Goal: Information Seeking & Learning: Learn about a topic

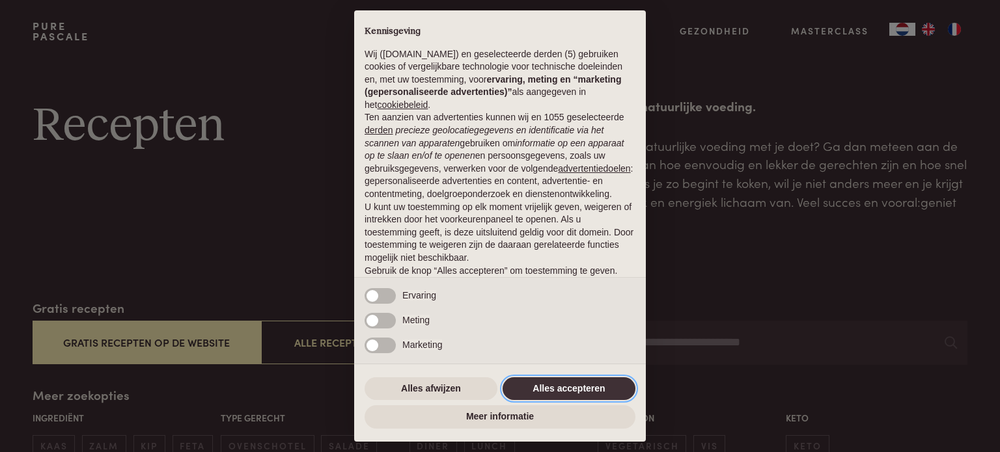
click at [562, 395] on button "Alles accepteren" at bounding box center [569, 389] width 133 height 23
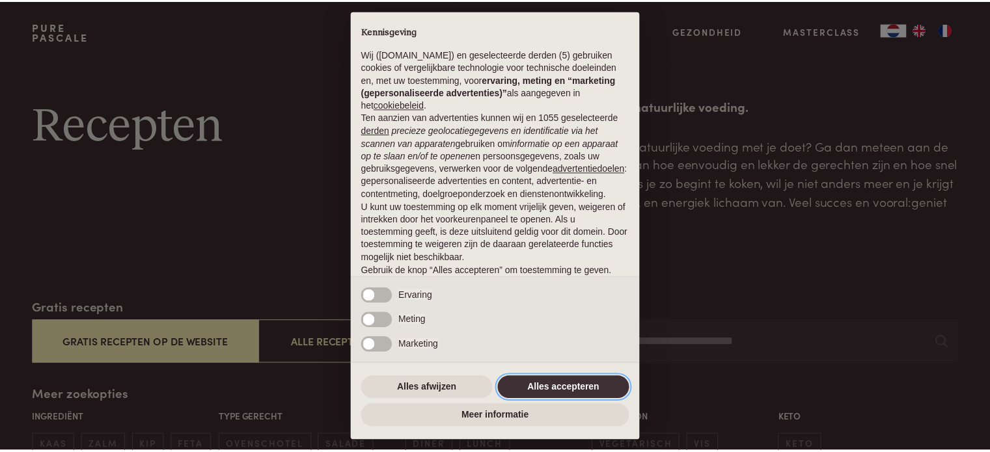
scroll to position [70, 0]
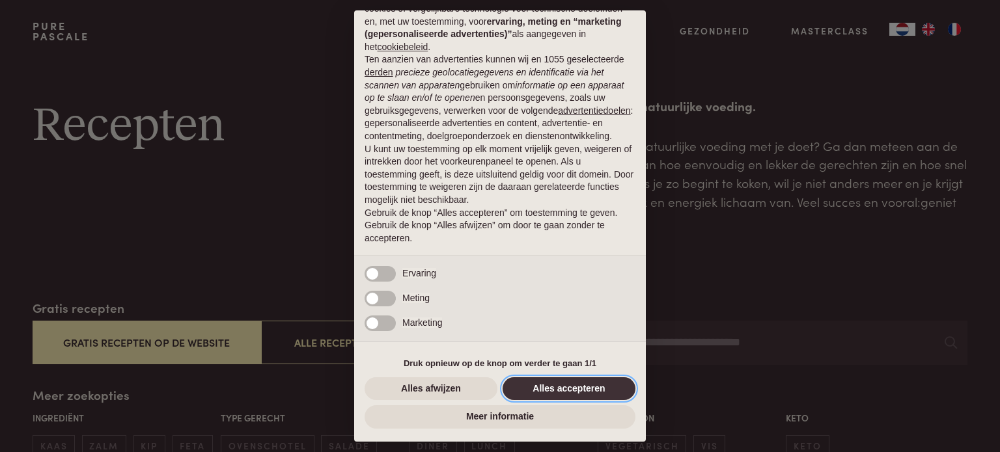
click at [560, 388] on button "Alles accepteren" at bounding box center [569, 389] width 133 height 23
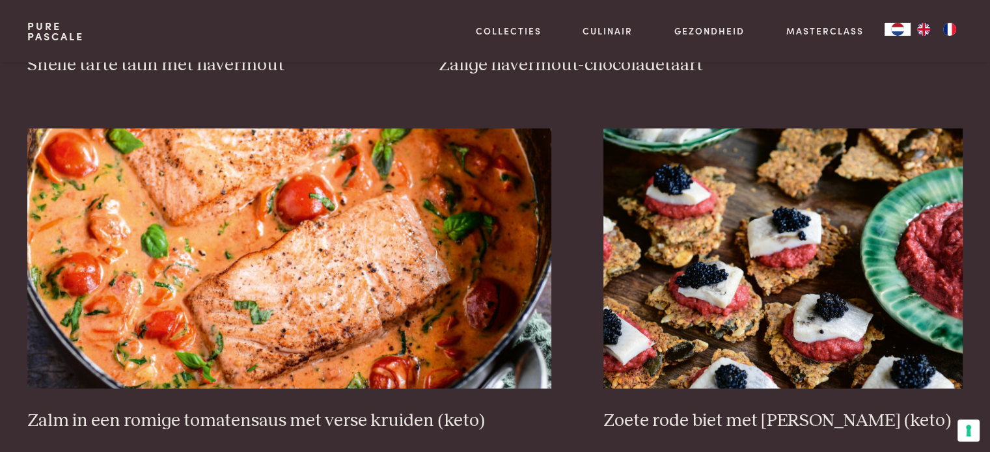
scroll to position [2474, 0]
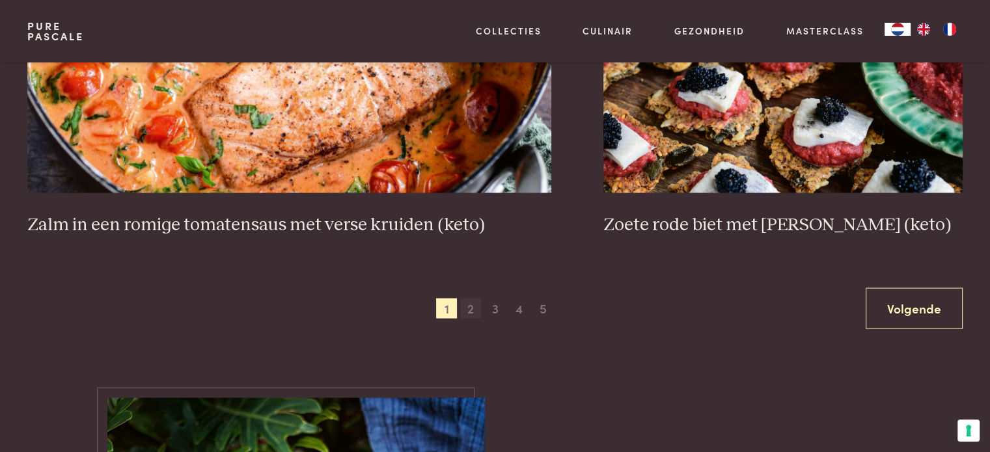
click at [473, 314] on span "2" at bounding box center [470, 308] width 21 height 21
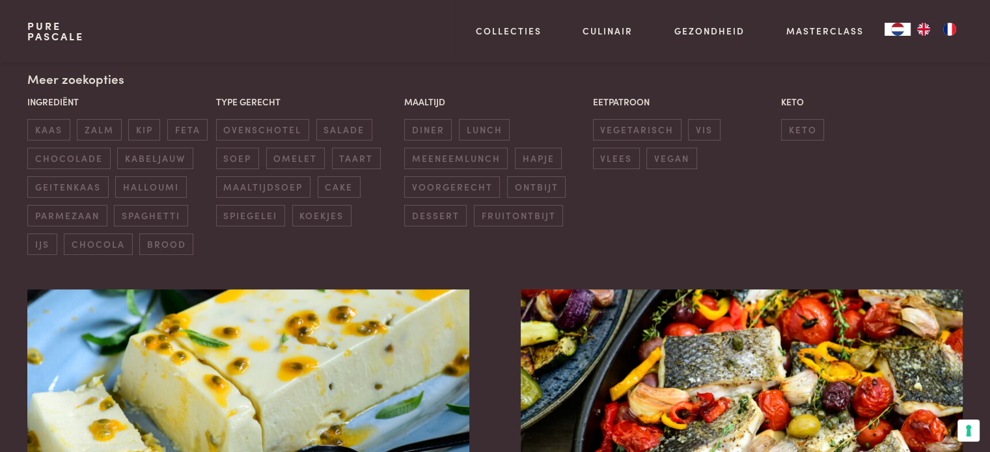
scroll to position [169, 0]
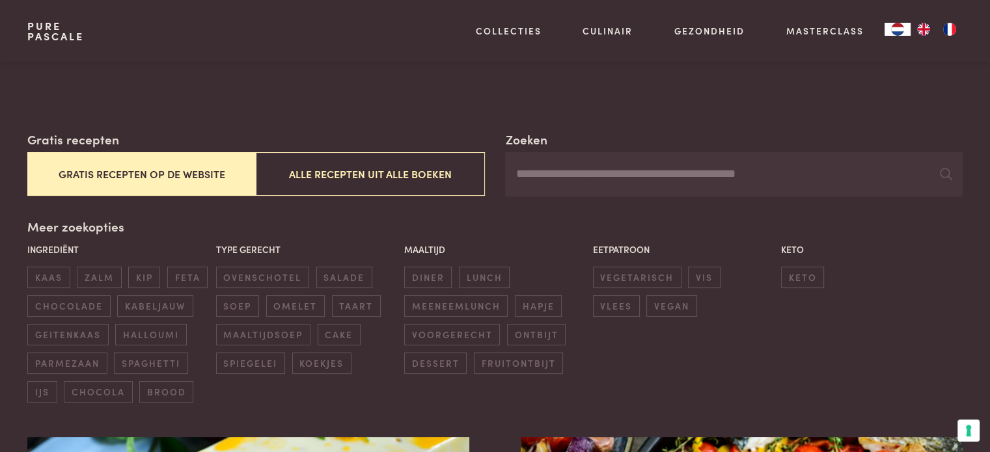
click at [219, 184] on button "Gratis recepten op de website" at bounding box center [141, 174] width 229 height 44
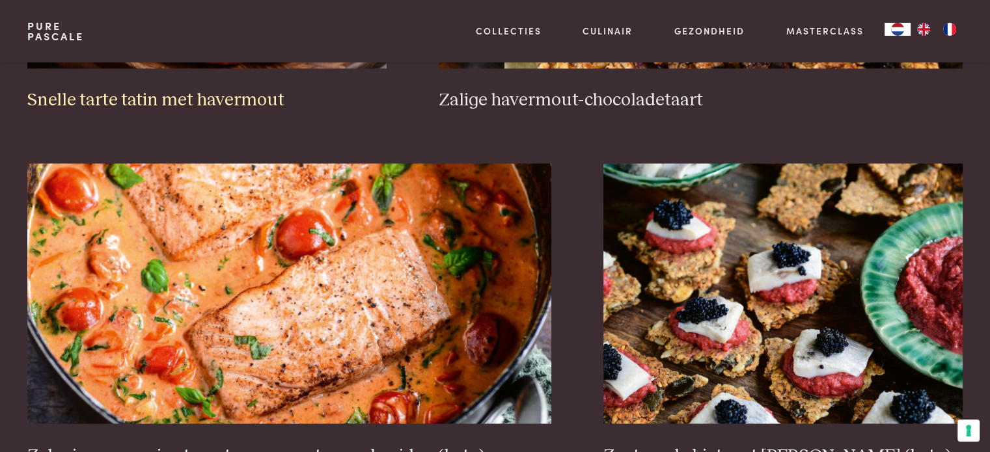
scroll to position [2382, 0]
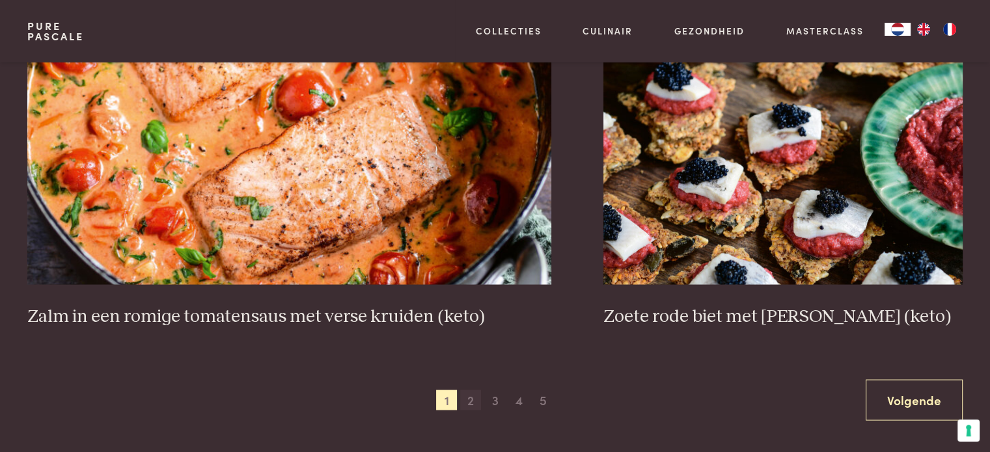
click at [479, 400] on span "2" at bounding box center [470, 400] width 21 height 21
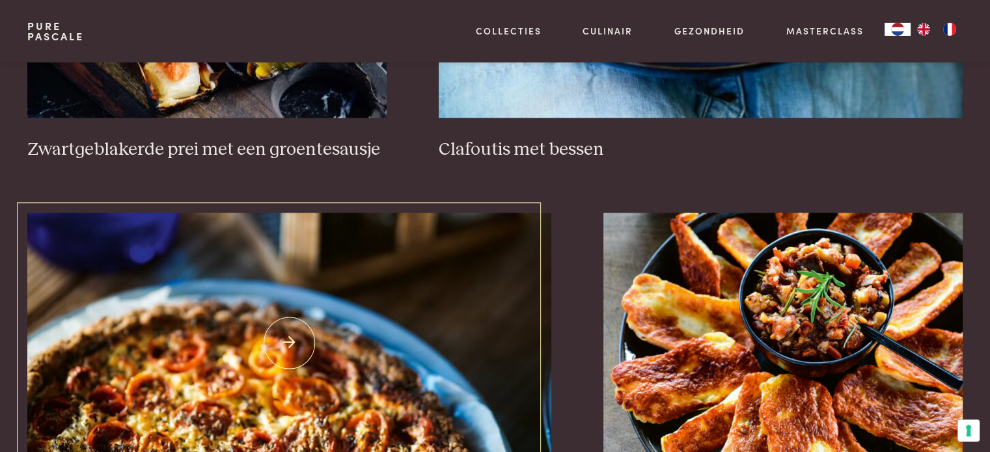
scroll to position [1275, 0]
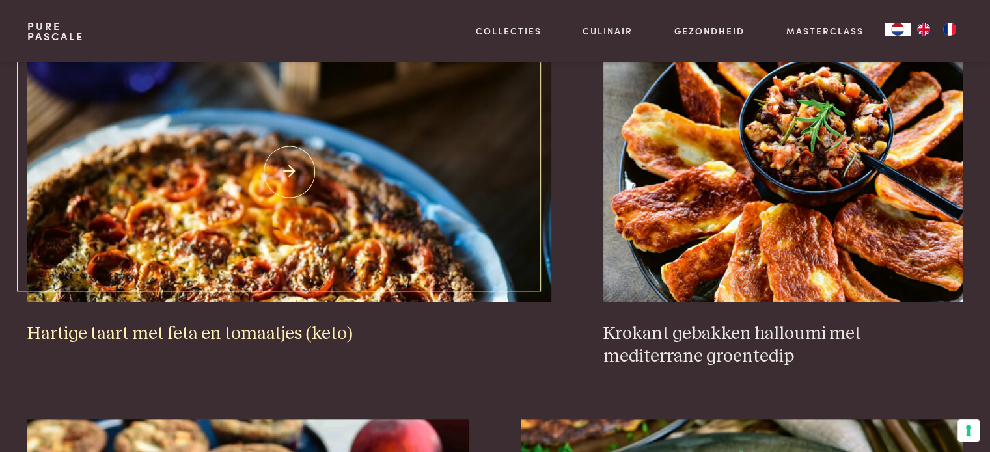
click at [328, 253] on img at bounding box center [289, 172] width 524 height 260
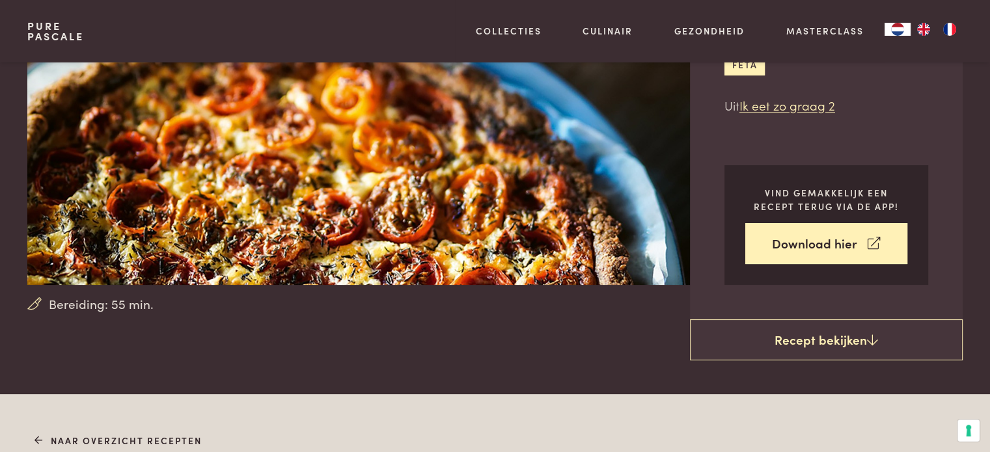
scroll to position [130, 0]
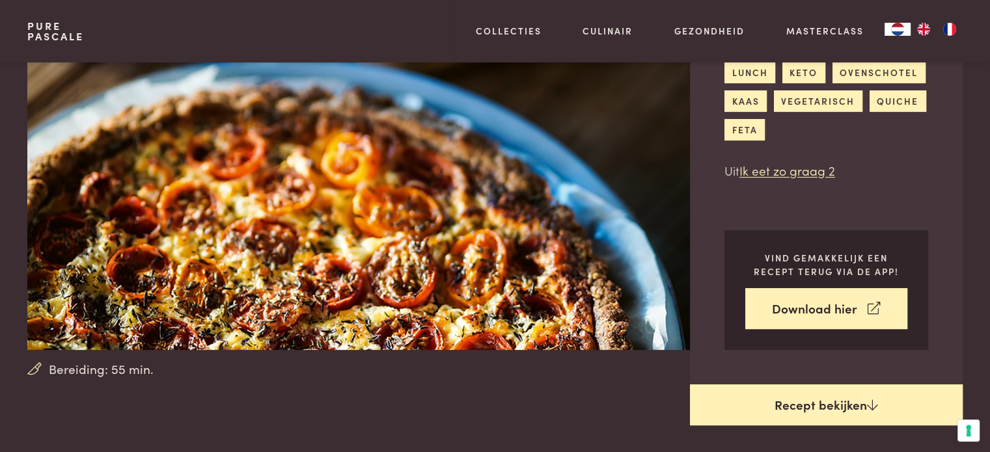
click at [772, 414] on link "Recept bekijken" at bounding box center [826, 406] width 273 height 42
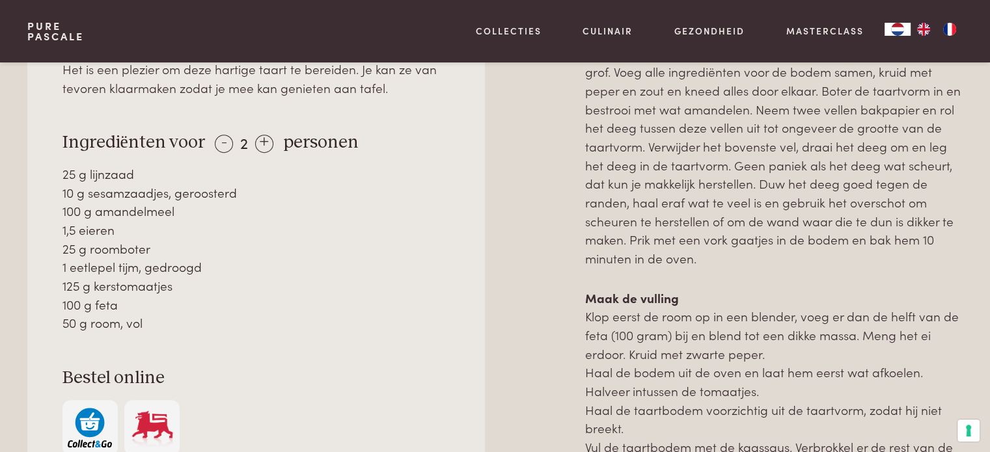
scroll to position [849, 0]
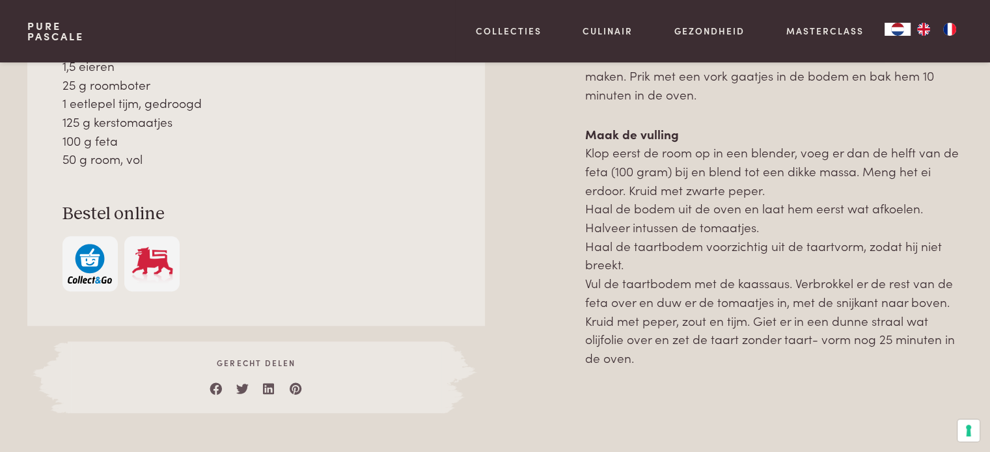
scroll to position [589, 0]
